Goal: Navigation & Orientation: Understand site structure

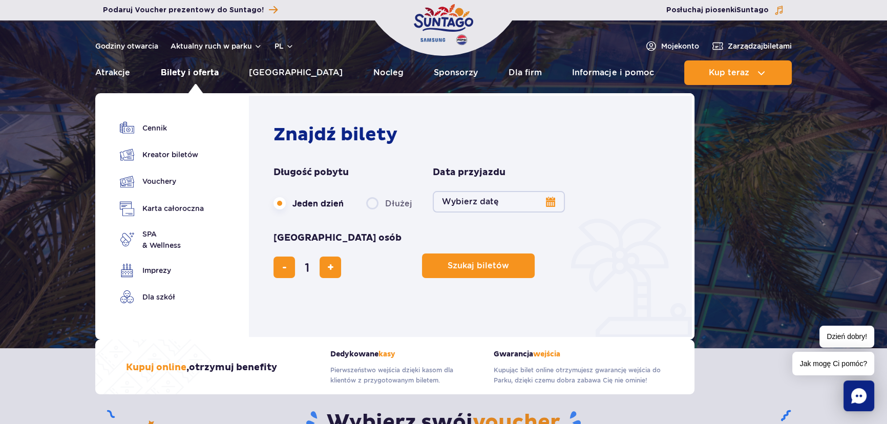
click at [188, 73] on link "Bilety i oferta" at bounding box center [190, 72] width 58 height 25
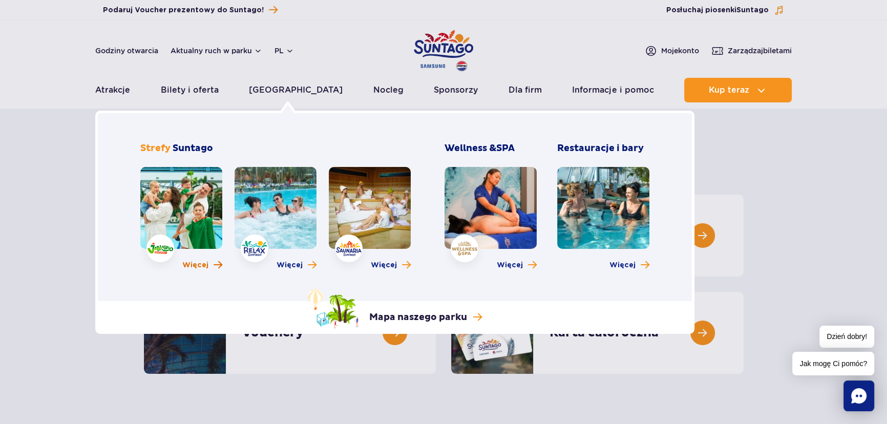
click at [204, 267] on span "Więcej" at bounding box center [195, 265] width 26 height 10
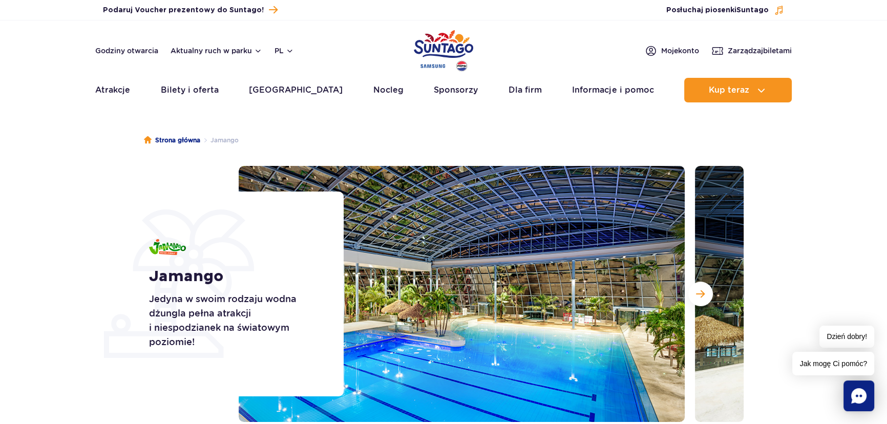
click at [143, 205] on div "Jamango Jedyna w swoim rodzaju wodna dżungla pełna atrakcji i niespodzianek na …" at bounding box center [239, 293] width 207 height 205
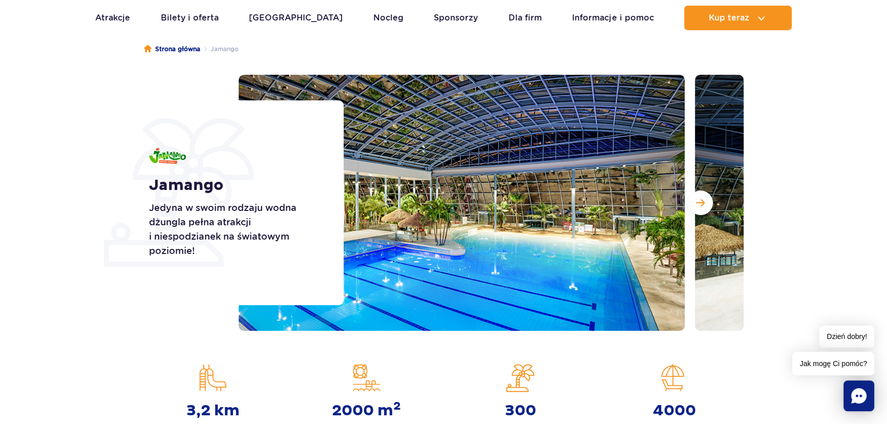
scroll to position [93, 0]
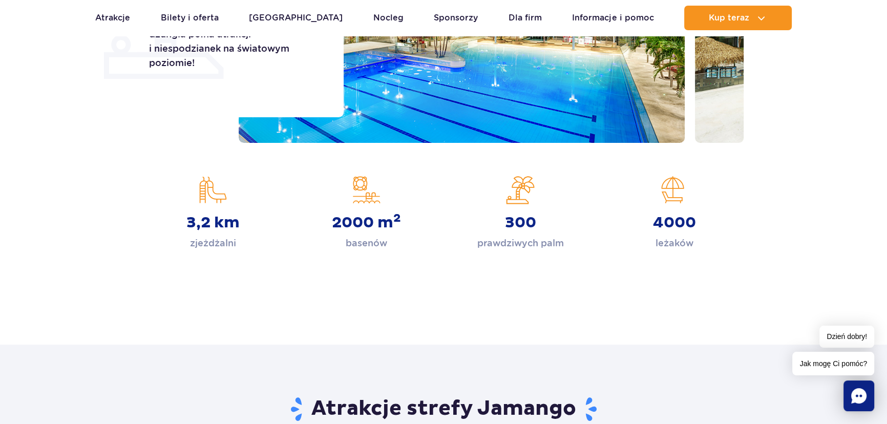
click at [798, 213] on section "3,2 km zjeżdżalni 2000 m 2 basenów 300 prawdziwych palm 4000 leżaków" at bounding box center [443, 213] width 887 height 75
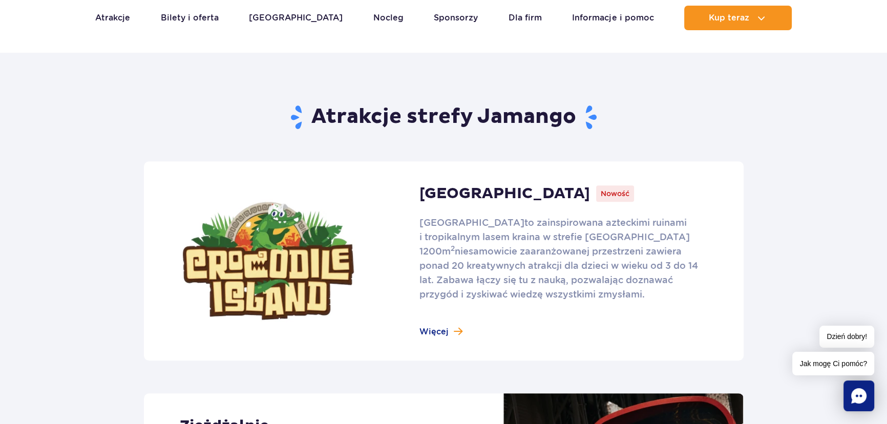
scroll to position [651, 0]
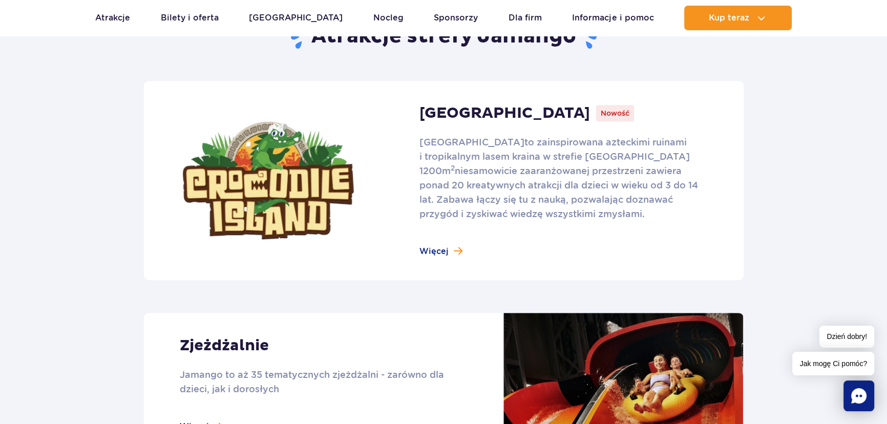
click at [445, 247] on link at bounding box center [443, 180] width 599 height 199
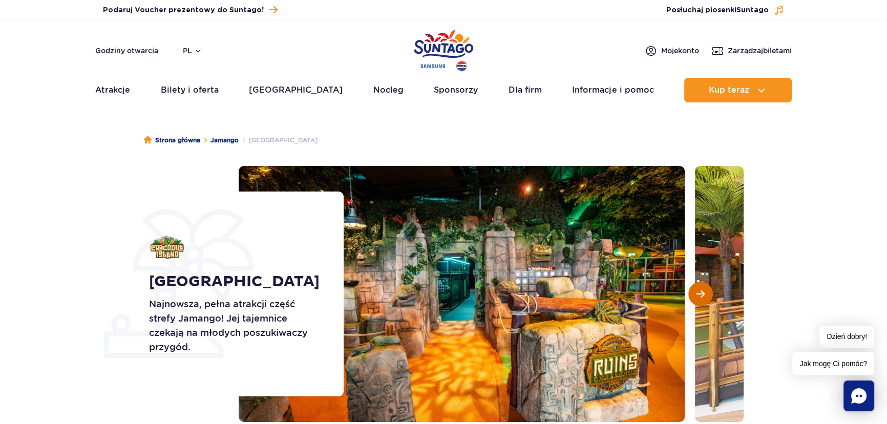
click at [701, 289] on span "Następny slajd" at bounding box center [700, 293] width 9 height 9
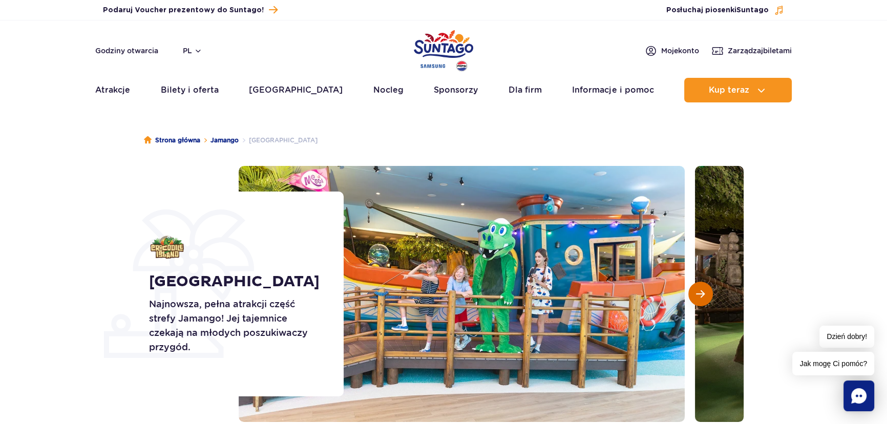
click at [701, 289] on span "Następny slajd" at bounding box center [700, 293] width 9 height 9
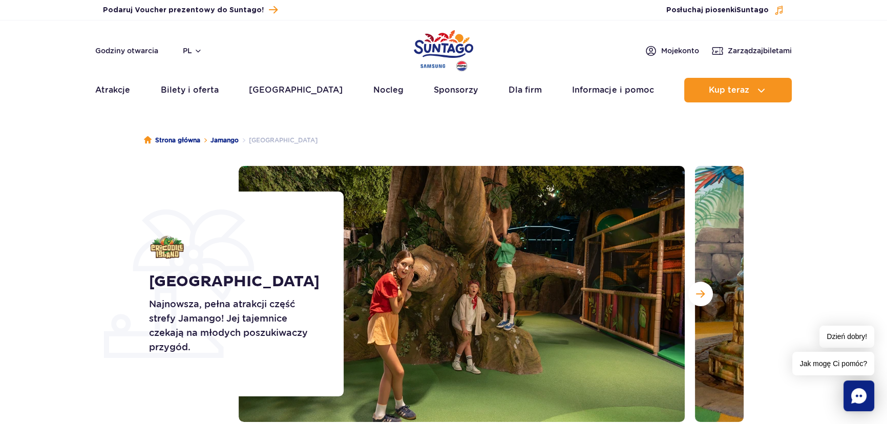
scroll to position [46, 0]
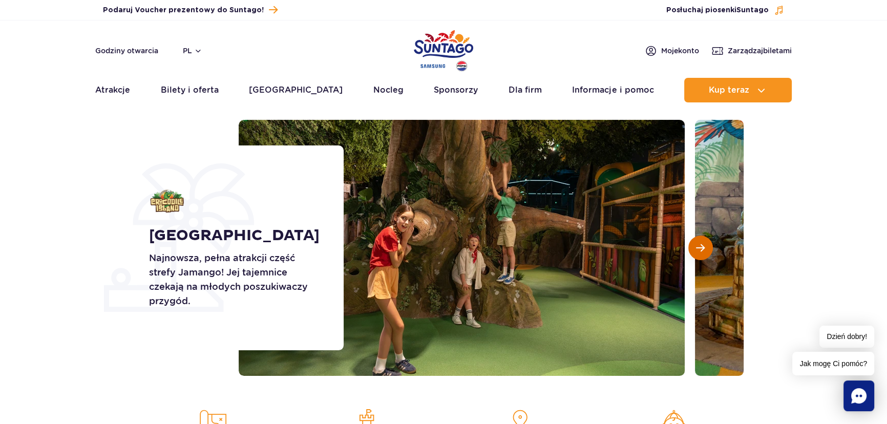
click at [691, 245] on button "Następny slajd" at bounding box center [700, 247] width 25 height 25
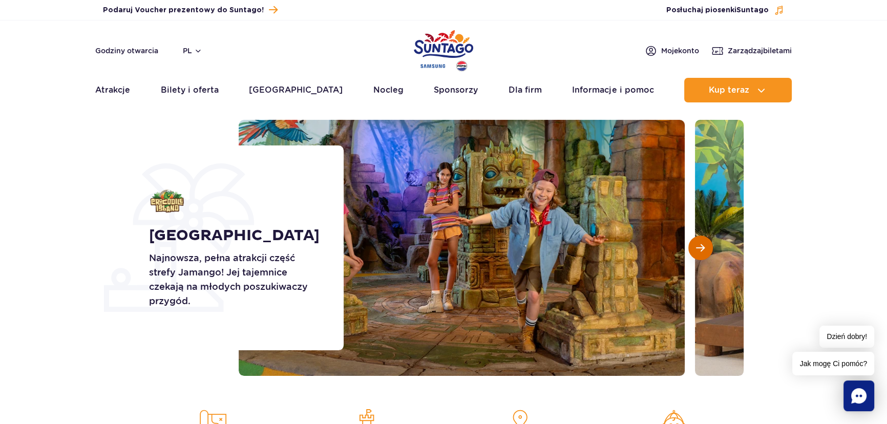
click at [691, 245] on button "Następny slajd" at bounding box center [700, 247] width 25 height 25
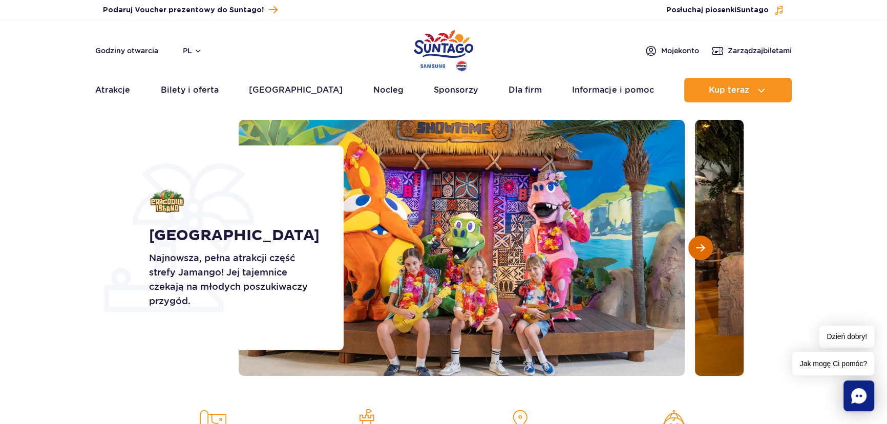
click at [691, 245] on button "Następny slajd" at bounding box center [700, 247] width 25 height 25
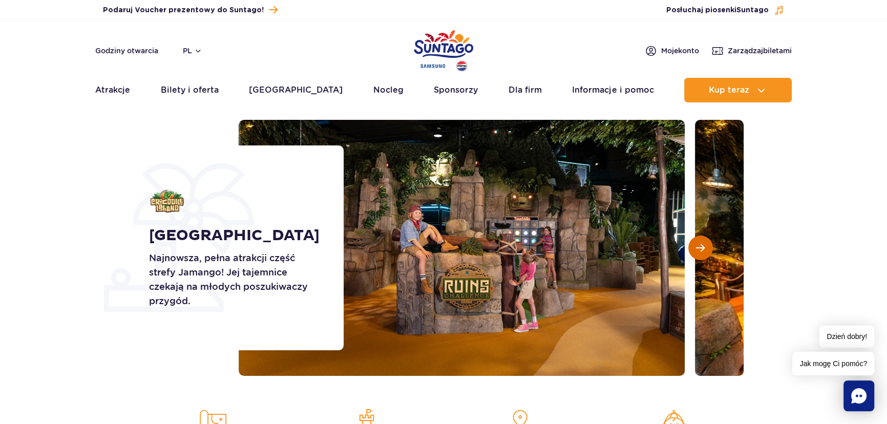
click at [691, 245] on button "Następny slajd" at bounding box center [700, 247] width 25 height 25
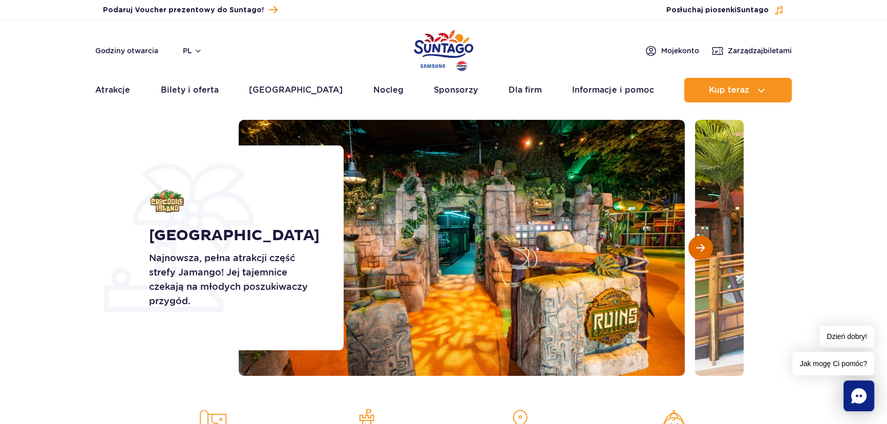
click at [691, 245] on button "Następny slajd" at bounding box center [700, 247] width 25 height 25
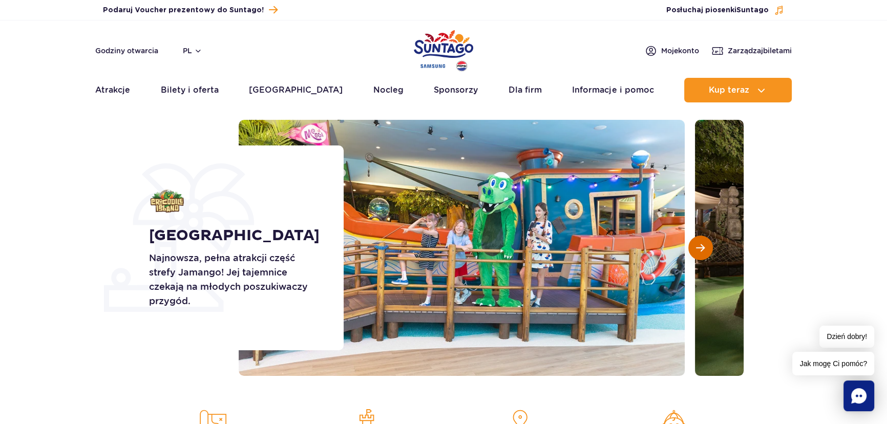
click at [691, 245] on button "Następny slajd" at bounding box center [700, 247] width 25 height 25
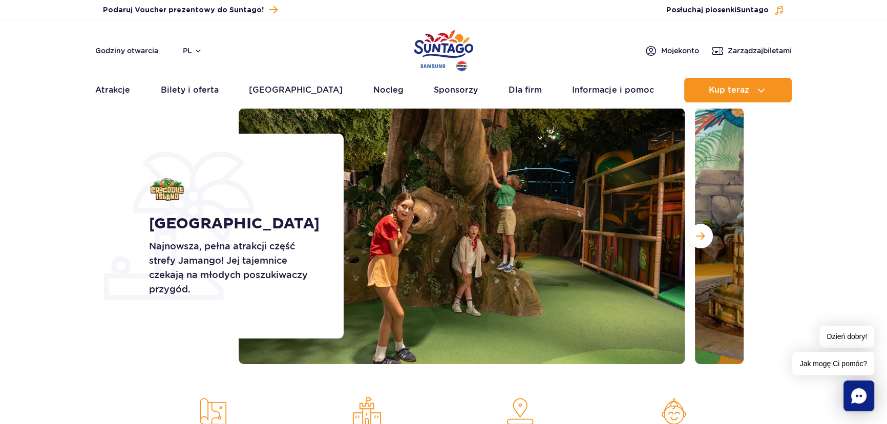
scroll to position [0, 0]
